Goal: Information Seeking & Learning: Find specific page/section

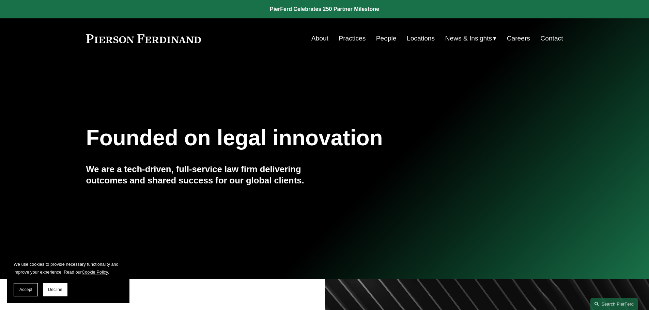
click at [386, 38] on link "People" at bounding box center [386, 38] width 20 height 13
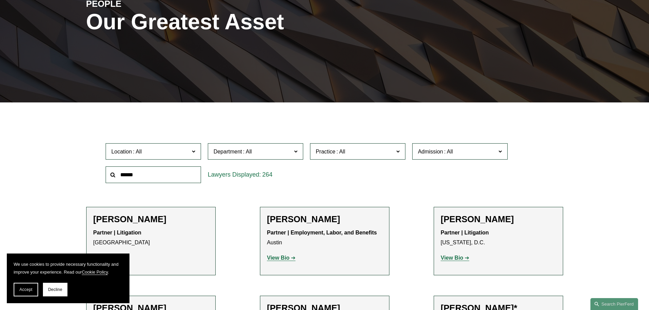
scroll to position [102, 0]
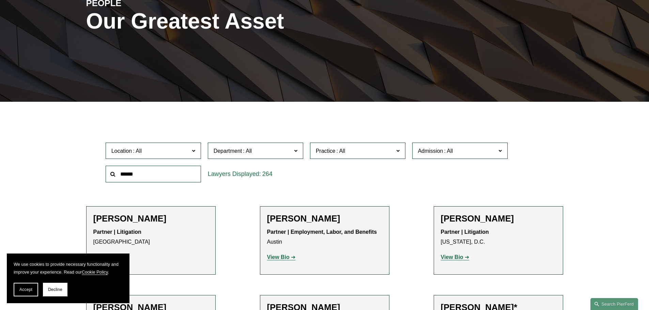
click at [433, 151] on span "Admission" at bounding box center [430, 151] width 25 height 6
click at [0, 0] on link "Florida" at bounding box center [0, 0] width 0 height 0
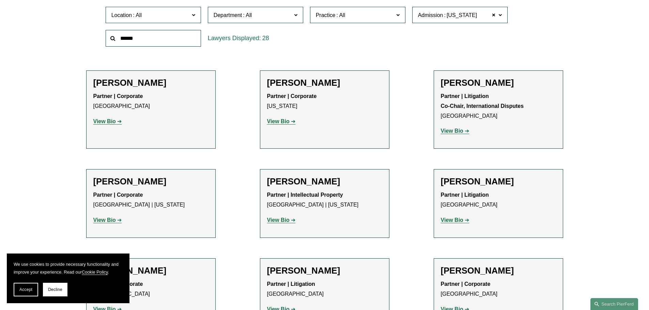
scroll to position [238, 0]
click at [335, 16] on span "Practice" at bounding box center [326, 15] width 20 height 6
click at [0, 0] on link "Employment and Labor" at bounding box center [0, 0] width 0 height 0
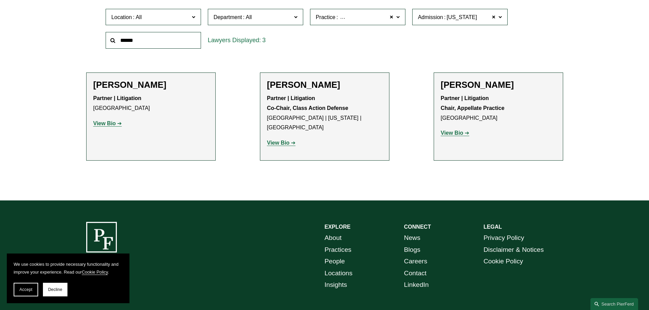
scroll to position [238, 0]
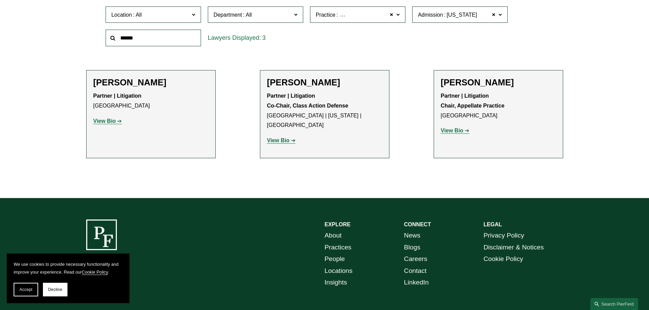
click at [449, 134] on strong "View Bio" at bounding box center [452, 131] width 22 height 6
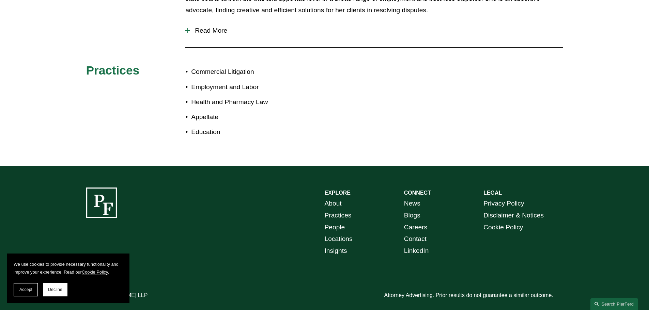
scroll to position [388, 0]
